Goal: Information Seeking & Learning: Learn about a topic

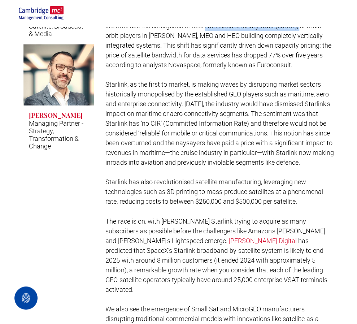
scroll to position [325, 0]
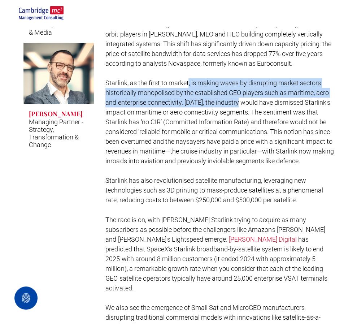
drag, startPoint x: 188, startPoint y: 79, endPoint x: 242, endPoint y: 105, distance: 59.4
click at [242, 105] on span "Starlink, as the first to market, is making waves by disrupting market sectors …" at bounding box center [219, 121] width 228 height 85
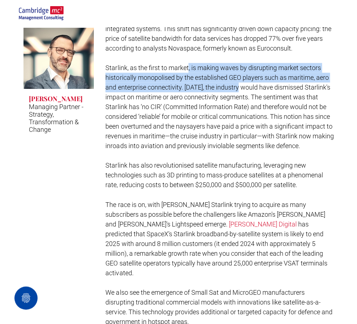
scroll to position [361, 0]
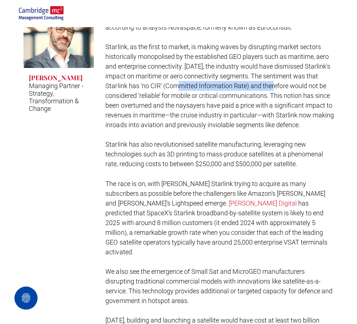
drag, startPoint x: 171, startPoint y: 83, endPoint x: 265, endPoint y: 87, distance: 94.2
click at [265, 87] on span "Starlink, as the first to market, is making waves by disrupting market sectors …" at bounding box center [219, 85] width 228 height 85
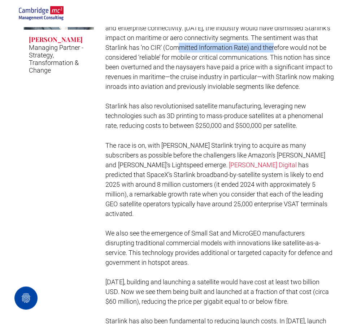
scroll to position [397, 0]
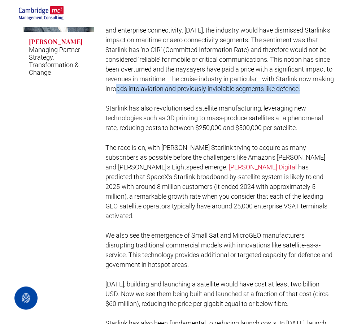
drag, startPoint x: 133, startPoint y: 87, endPoint x: 152, endPoint y: 104, distance: 26.3
click at [152, 104] on div "The Satellite Industry is in a Period of Momentous Transformation The satellite…" at bounding box center [219, 170] width 228 height 728
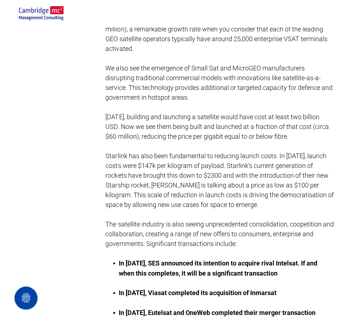
scroll to position [577, 0]
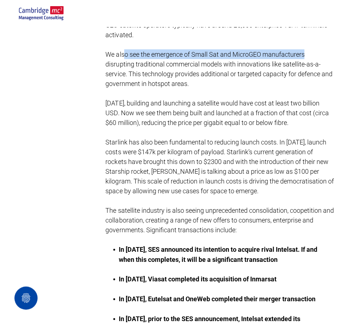
drag, startPoint x: 124, startPoint y: 50, endPoint x: 304, endPoint y: 55, distance: 180.4
click at [304, 55] on span "We also see the emergence of Small Sat and MicroGEO manufacturers disrupting tr…" at bounding box center [218, 69] width 227 height 37
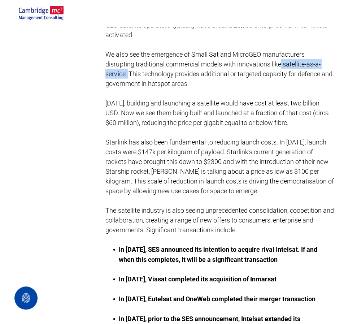
drag, startPoint x: 281, startPoint y: 63, endPoint x: 130, endPoint y: 75, distance: 152.0
click at [130, 75] on span "We also see the emergence of Small Sat and MicroGEO manufacturers disrupting tr…" at bounding box center [218, 69] width 227 height 37
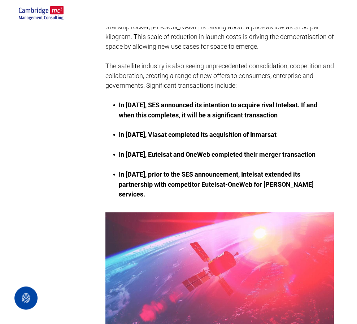
scroll to position [758, 0]
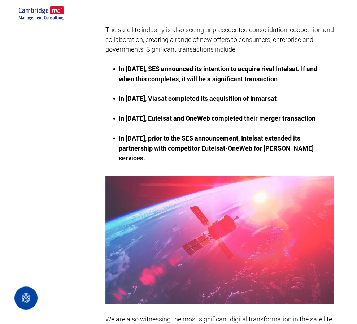
drag, startPoint x: 122, startPoint y: 24, endPoint x: 256, endPoint y: 27, distance: 134.6
click at [256, 26] on div "ABOUT US OUR PEOPLE WHAT WE DO STRATEGY-SUNSET CORPORATE DEVELOPMENT BOARD ADVI…" at bounding box center [178, 13] width 357 height 27
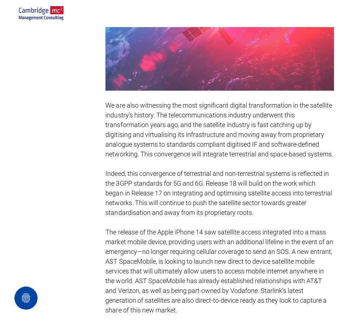
scroll to position [974, 0]
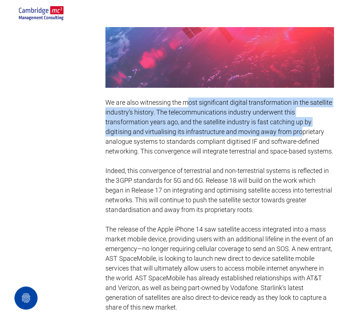
drag, startPoint x: 189, startPoint y: 101, endPoint x: 303, endPoint y: 129, distance: 117.4
click at [303, 129] on span "We are also witnessing the most significant digital transformation in the satel…" at bounding box center [218, 126] width 227 height 56
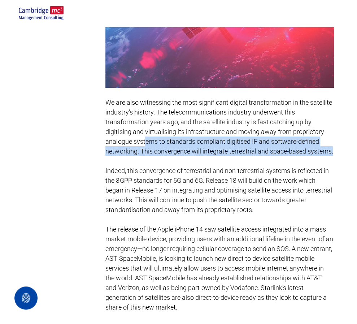
drag, startPoint x: 146, startPoint y: 141, endPoint x: 169, endPoint y: 161, distance: 30.9
click at [169, 156] on p "We are also witnessing the most significant digital transformation in the satel…" at bounding box center [219, 126] width 228 height 58
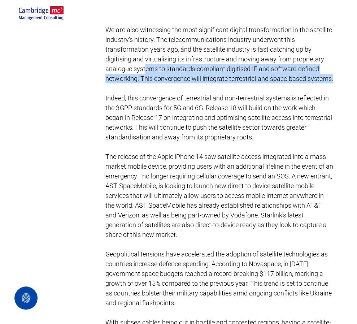
scroll to position [1046, 0]
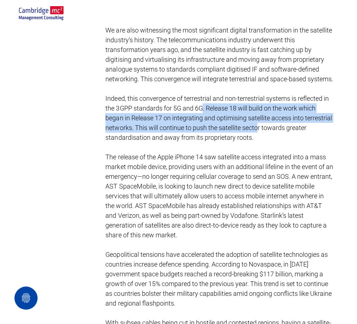
drag, startPoint x: 204, startPoint y: 114, endPoint x: 257, endPoint y: 138, distance: 58.3
click at [257, 138] on span "Indeed, this convergence of terrestrial and non-terrestrial systems is reflecte…" at bounding box center [218, 118] width 226 height 47
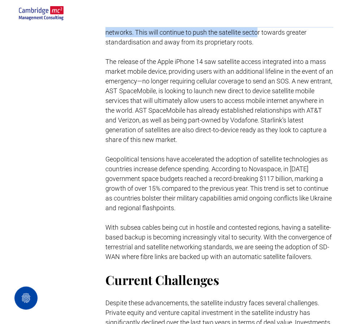
scroll to position [1118, 0]
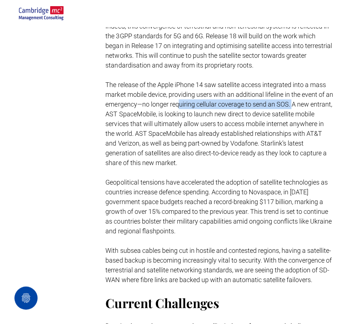
drag, startPoint x: 186, startPoint y: 109, endPoint x: 300, endPoint y: 108, distance: 114.0
click at [300, 108] on span "The release of the Apple iPhone 14 saw satellite access integrated into a mass …" at bounding box center [218, 123] width 227 height 85
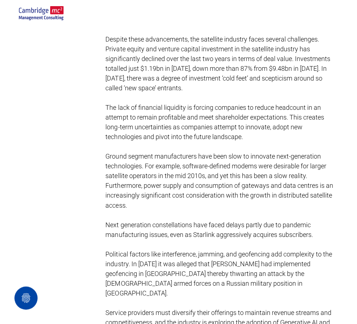
scroll to position [1407, 0]
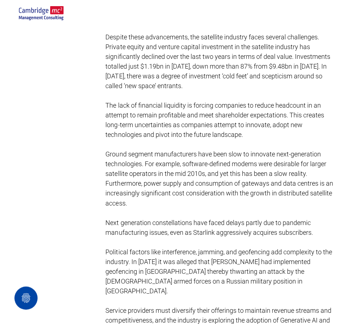
click at [170, 89] on span "Despite these advancements, the satellite industry faces several challenges. Pr…" at bounding box center [217, 61] width 224 height 56
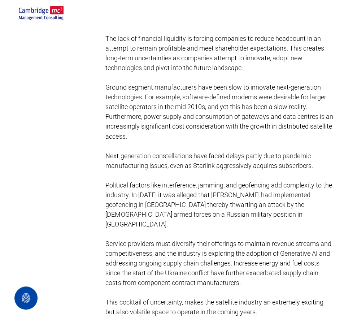
scroll to position [1479, 0]
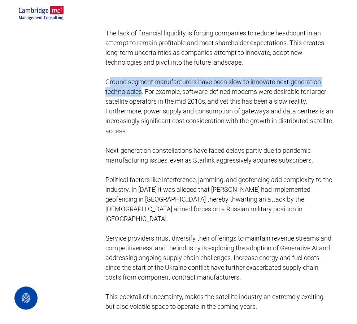
drag, startPoint x: 108, startPoint y: 92, endPoint x: 140, endPoint y: 102, distance: 33.8
click at [140, 102] on span "Ground segment manufacturers have been slow to innovate next-generation technol…" at bounding box center [218, 106] width 227 height 56
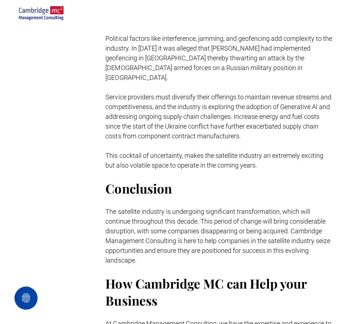
scroll to position [1623, 0]
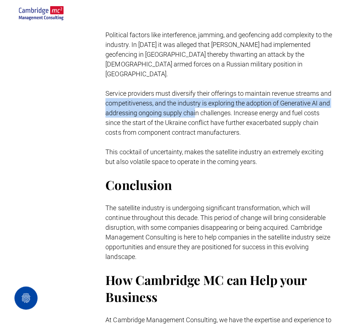
drag, startPoint x: 103, startPoint y: 100, endPoint x: 195, endPoint y: 114, distance: 92.7
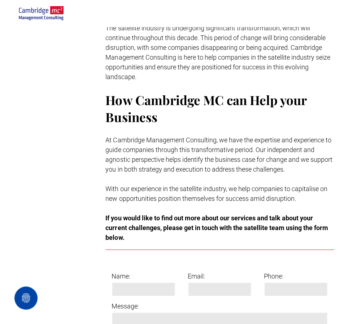
scroll to position [1804, 0]
